Goal: Find specific page/section: Find specific page/section

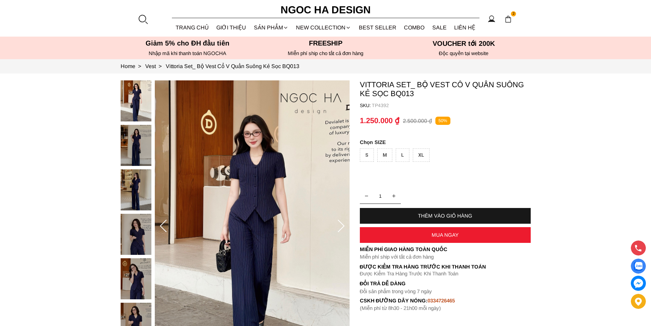
click at [143, 17] on div at bounding box center [143, 19] width 10 height 10
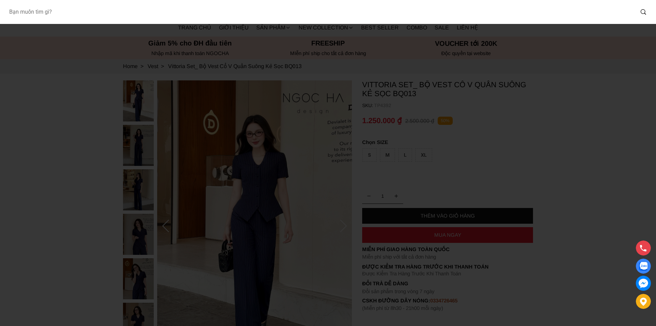
click at [109, 15] on input "Input search Bạn muốn tìm gì?" at bounding box center [318, 12] width 631 height 16
type input "A936"
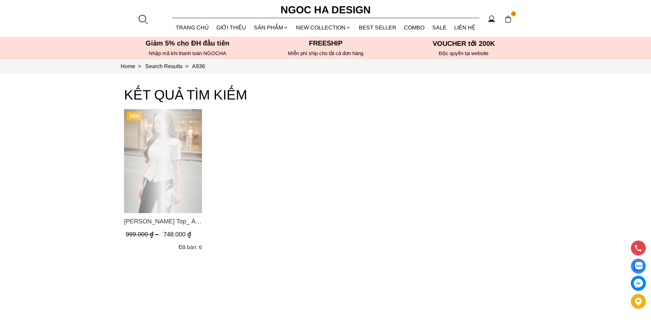
click at [173, 151] on div "Product image - Fiona Top_ Áo Vest Cách Điệu Cổ Ngang Vạt Chéo Tay Cộc Màu Trắn…" at bounding box center [163, 161] width 78 height 104
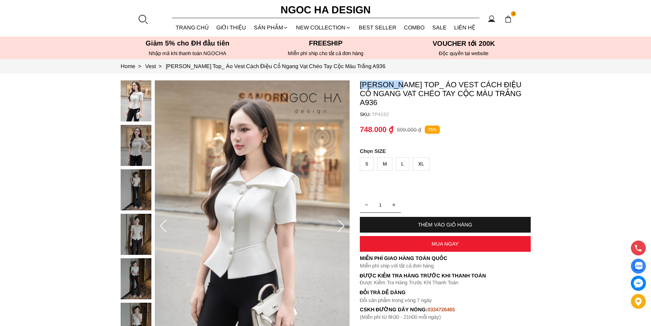
copy p "Fiona Top"
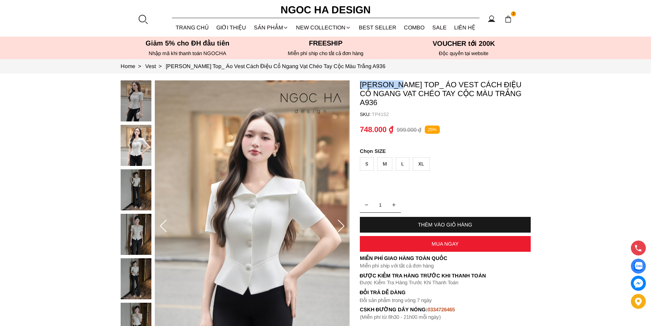
drag, startPoint x: 360, startPoint y: 81, endPoint x: 398, endPoint y: 85, distance: 38.8
click at [398, 85] on p "[PERSON_NAME] Top_ Áo Vest Cách Điệu Cổ Ngang Vạt Chéo Tay Cộc Màu Trắng A936" at bounding box center [445, 93] width 171 height 27
